Goal: Task Accomplishment & Management: Manage account settings

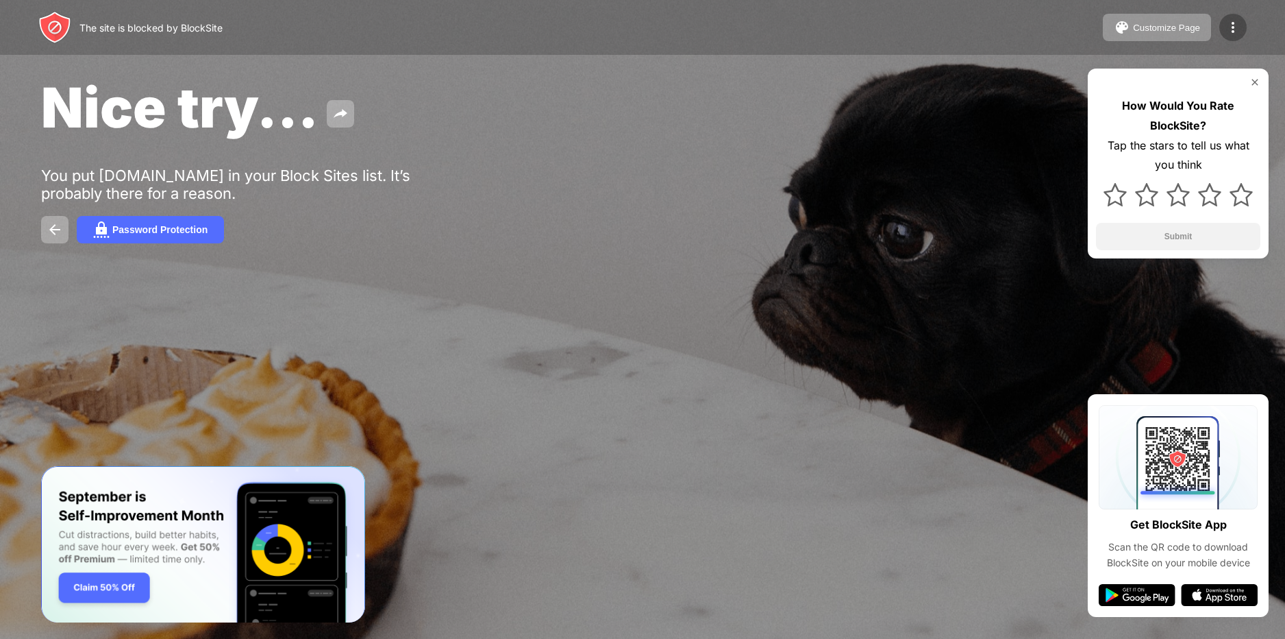
click at [1229, 17] on div at bounding box center [1233, 27] width 27 height 27
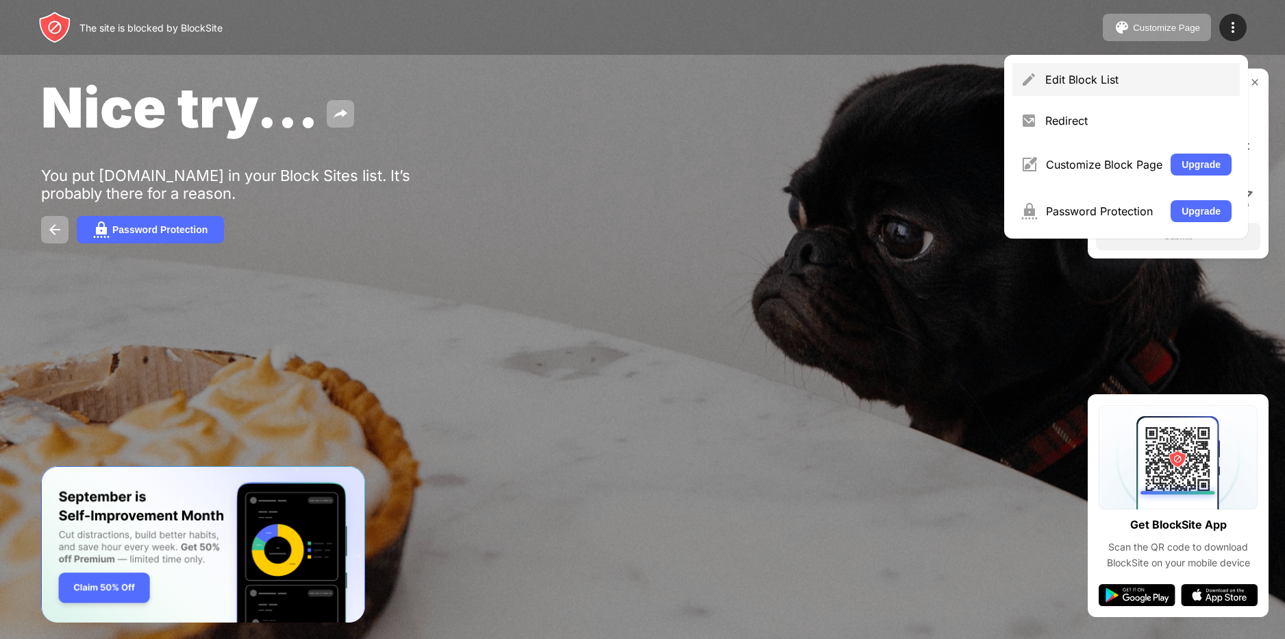
click at [1065, 74] on div "Edit Block List" at bounding box center [1139, 80] width 186 height 14
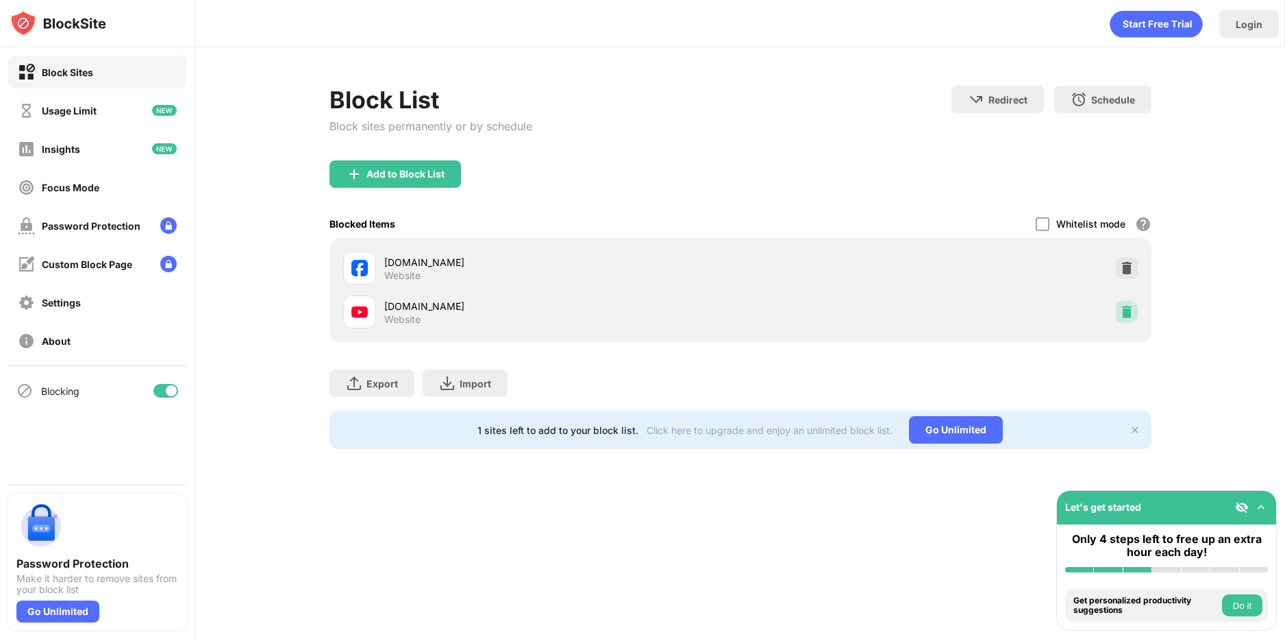
click at [1116, 316] on div at bounding box center [1127, 312] width 22 height 22
